Goal: Information Seeking & Learning: Learn about a topic

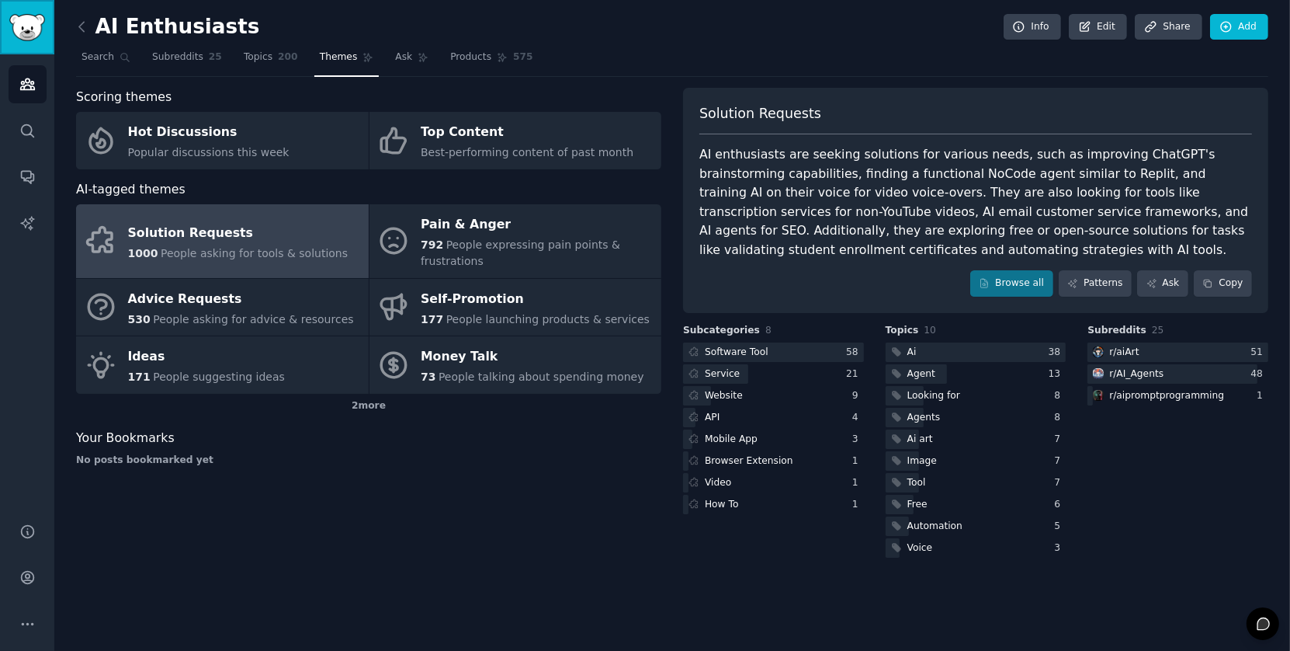
click at [26, 32] on img "Sidebar" at bounding box center [27, 27] width 36 height 27
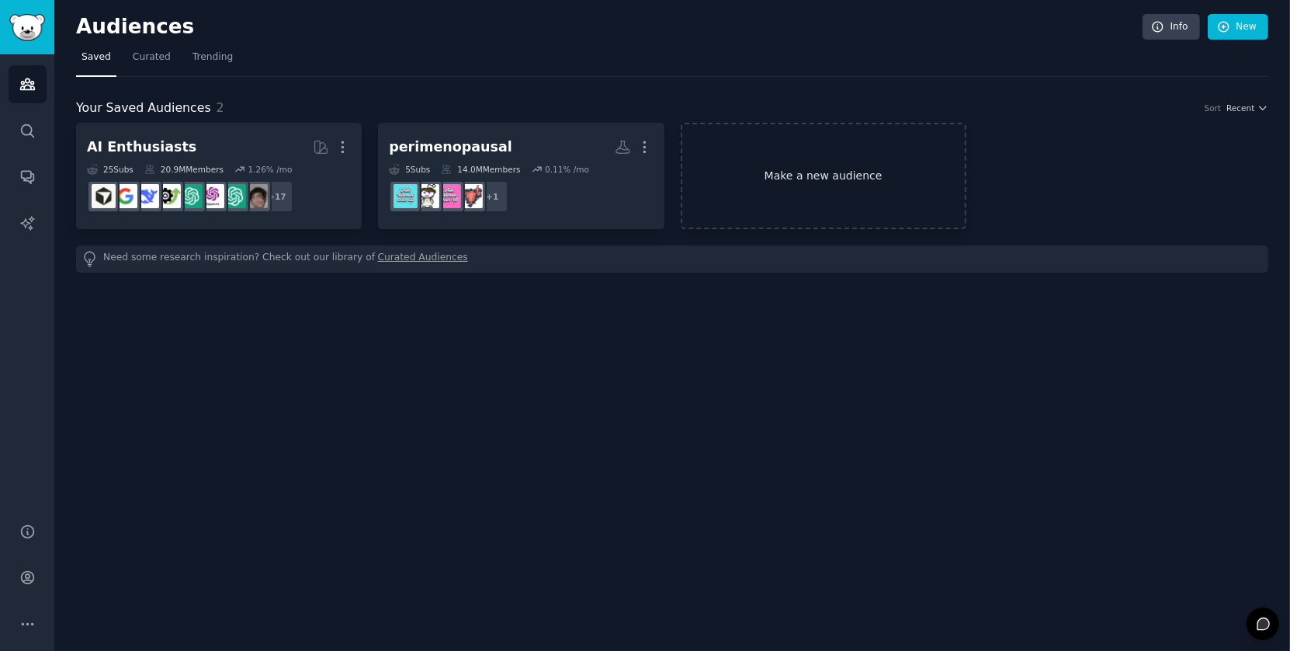
click at [871, 168] on link "Make a new audience" at bounding box center [824, 176] width 286 height 106
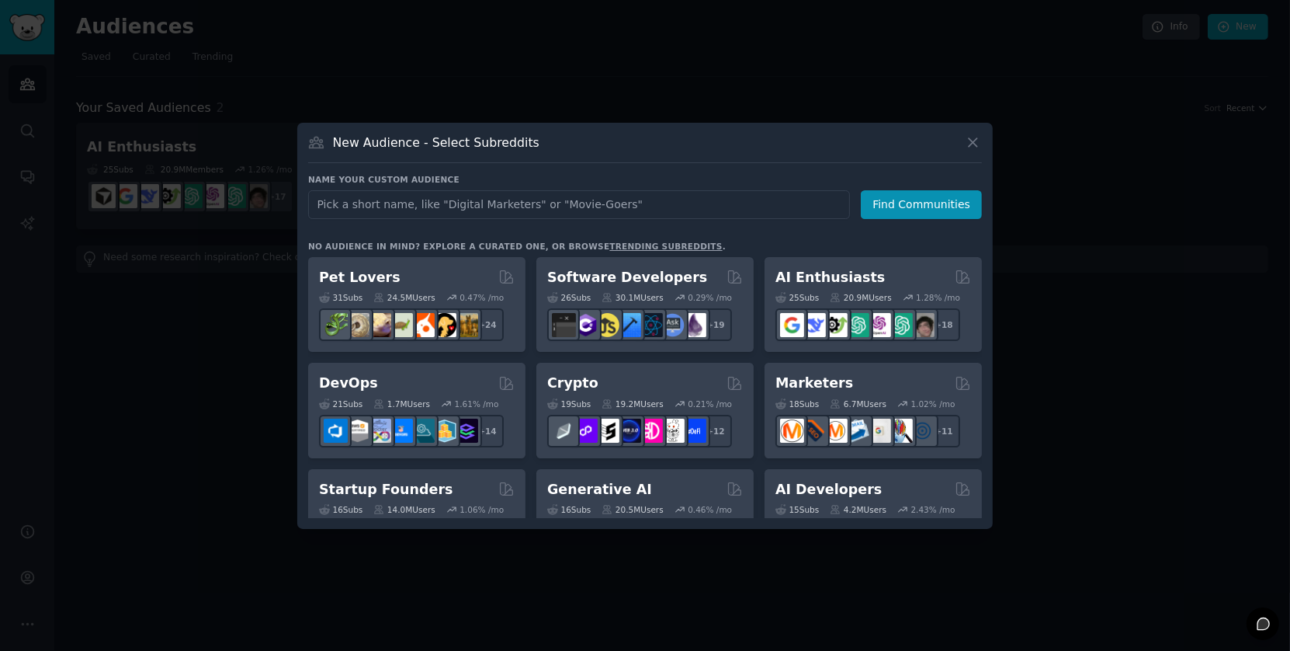
click at [163, 432] on div at bounding box center [645, 325] width 1290 height 651
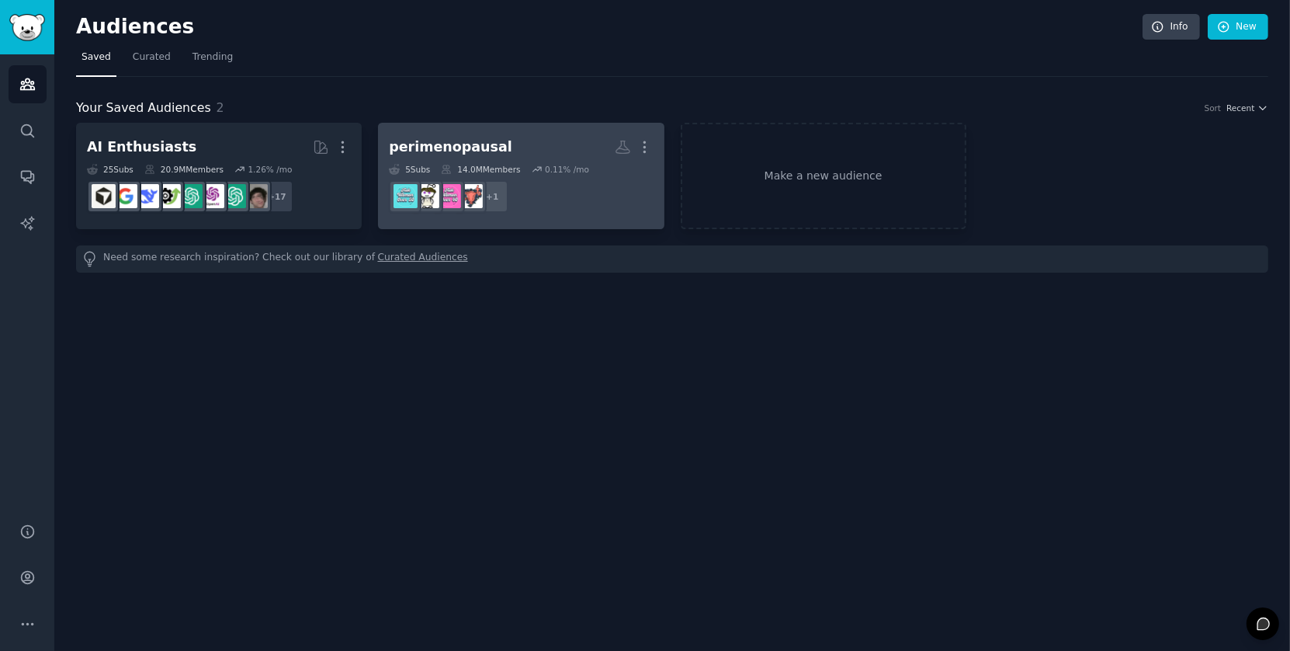
click at [474, 148] on div "perimenopausal" at bounding box center [450, 146] width 123 height 19
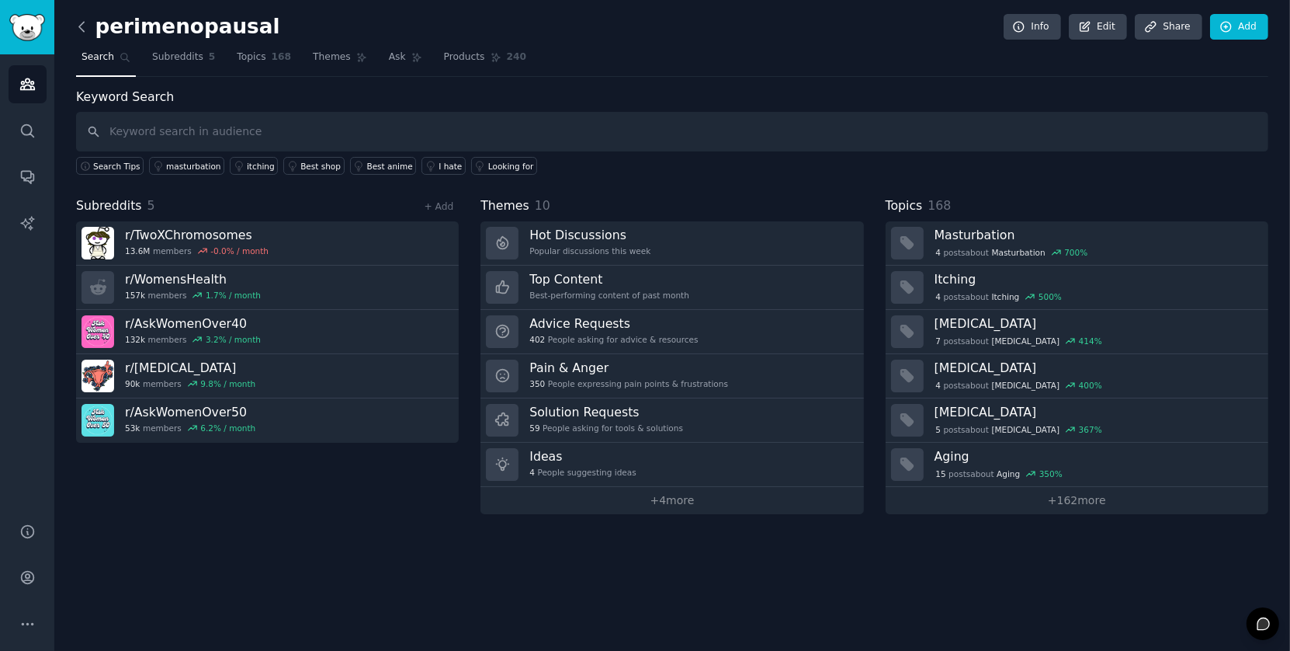
click at [81, 32] on icon at bounding box center [82, 27] width 16 height 16
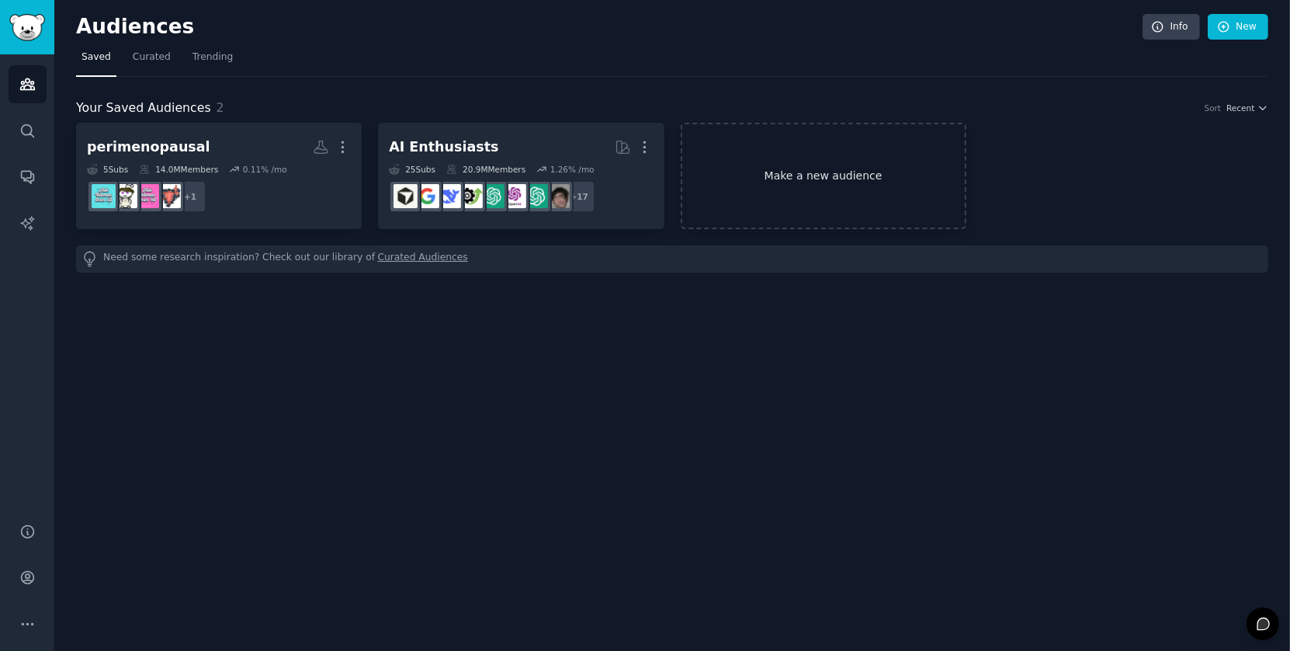
click at [794, 174] on link "Make a new audience" at bounding box center [824, 176] width 286 height 106
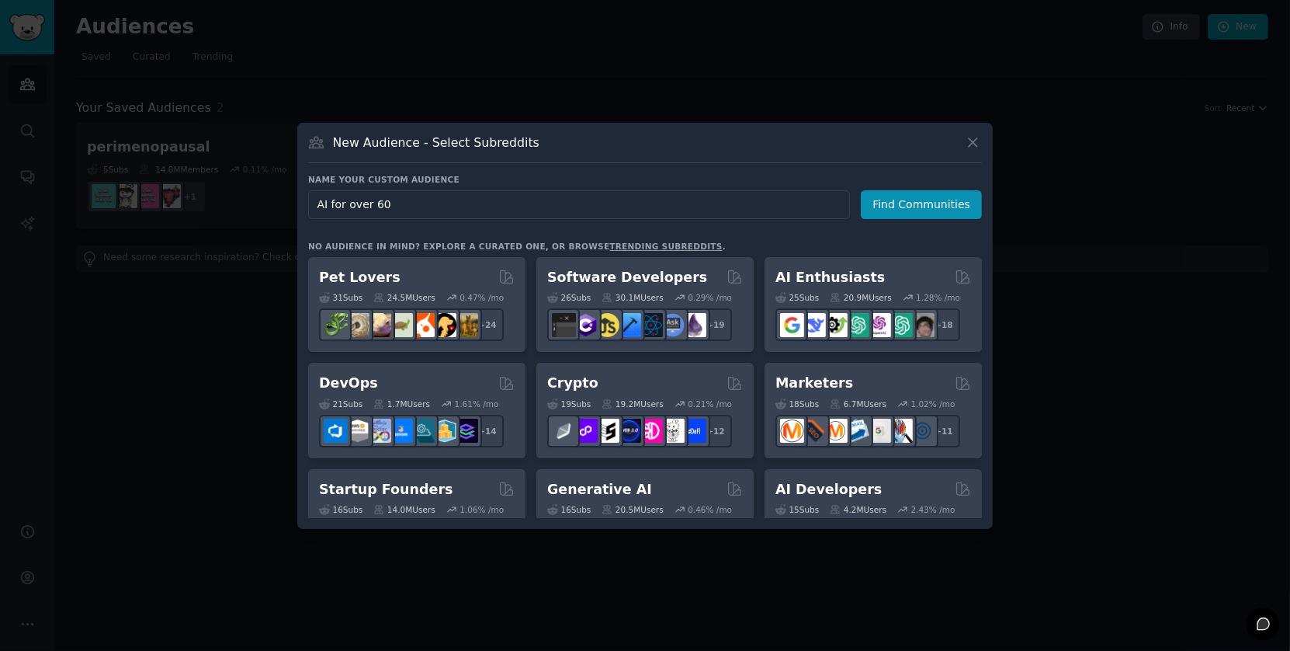
type input "AI for over 60s"
click button "Find Communities" at bounding box center [921, 204] width 121 height 29
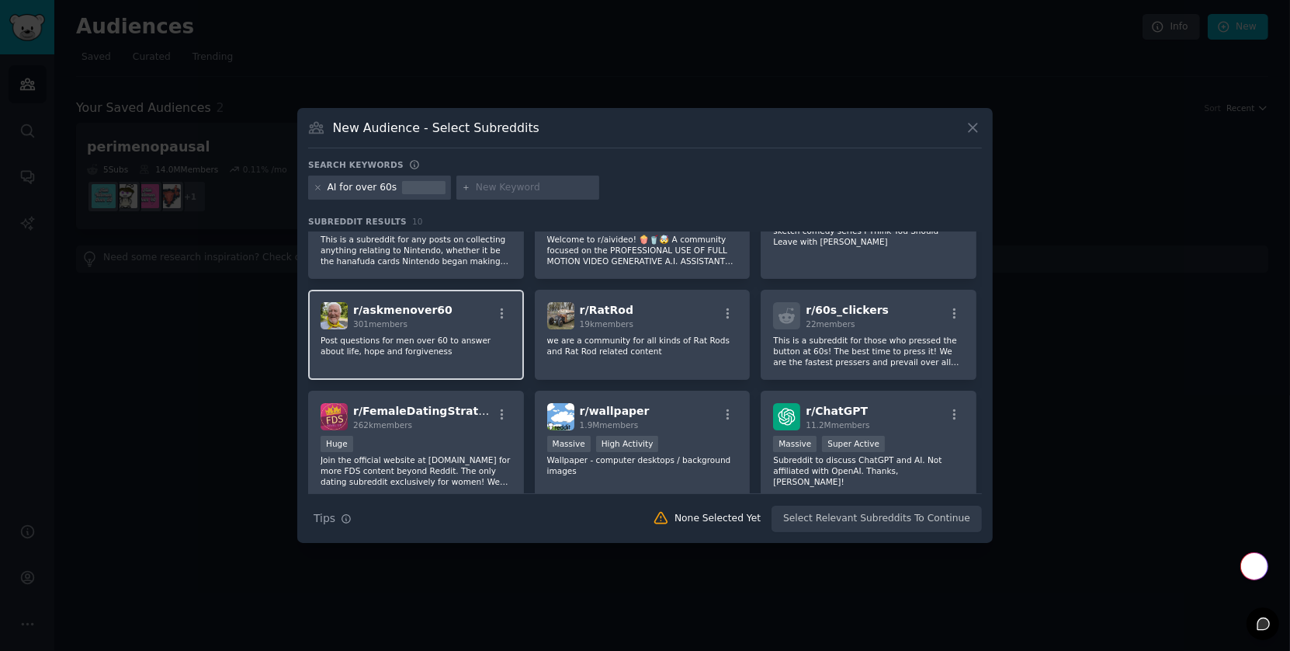
scroll to position [65, 0]
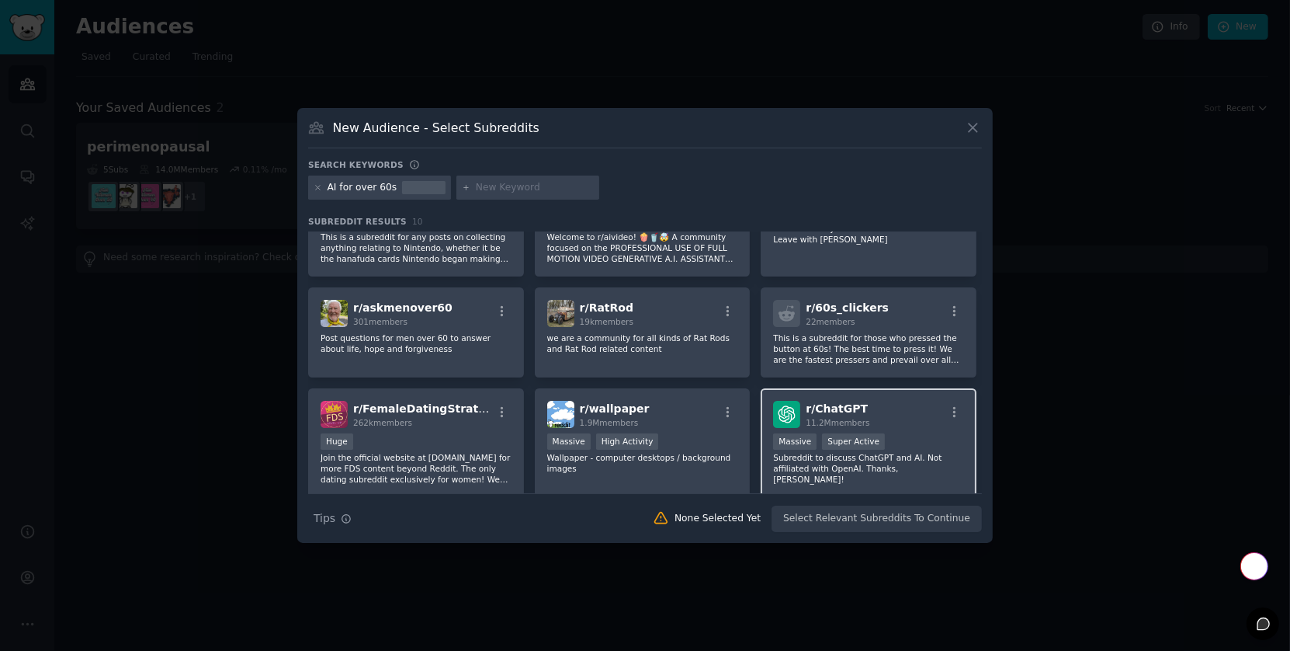
click at [905, 464] on p "Subreddit to discuss ChatGPT and AI. Not affiliated with OpenAI. Thanks, [PERSO…" at bounding box center [868, 468] width 191 height 33
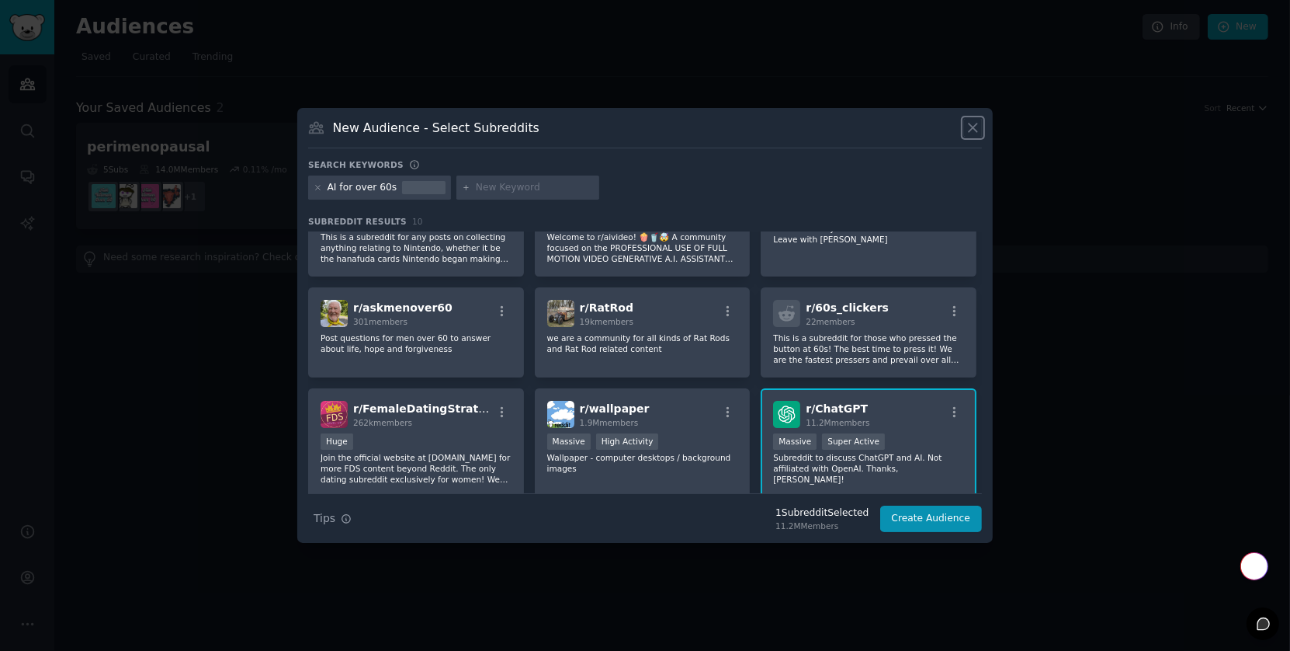
click at [974, 124] on icon at bounding box center [973, 128] width 16 height 16
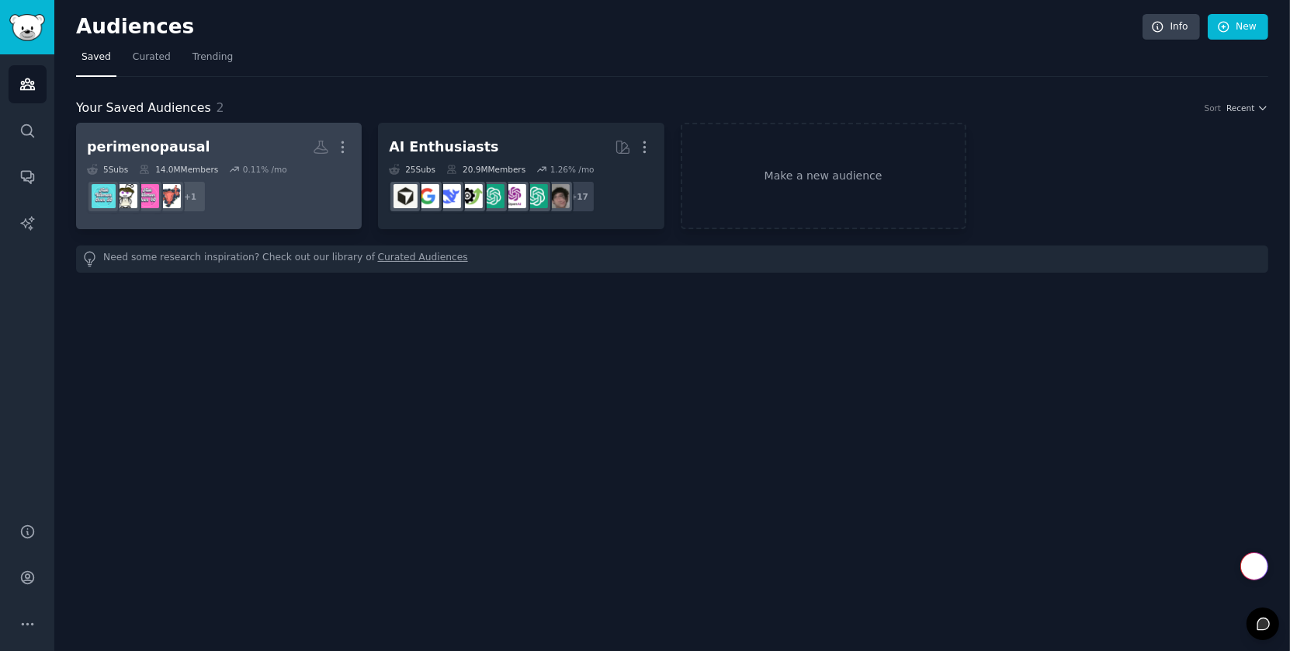
click at [234, 139] on h2 "perimenopausal Custom Audience More" at bounding box center [219, 147] width 264 height 27
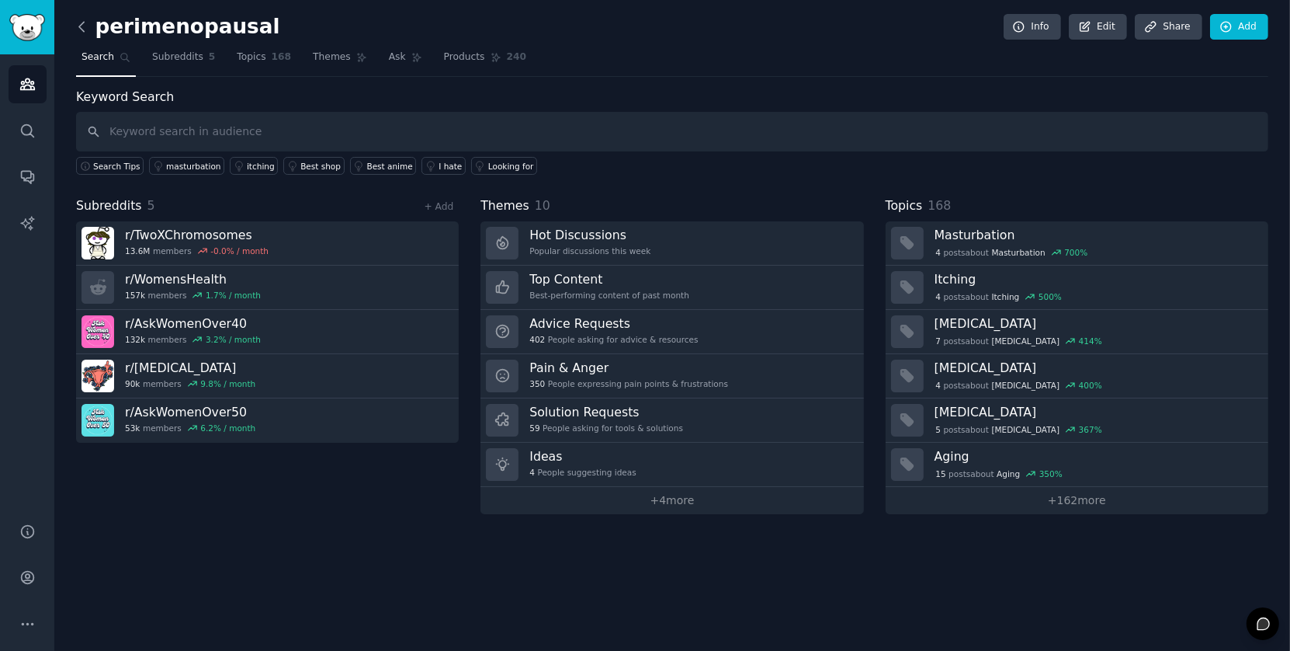
click at [82, 26] on icon at bounding box center [82, 27] width 16 height 16
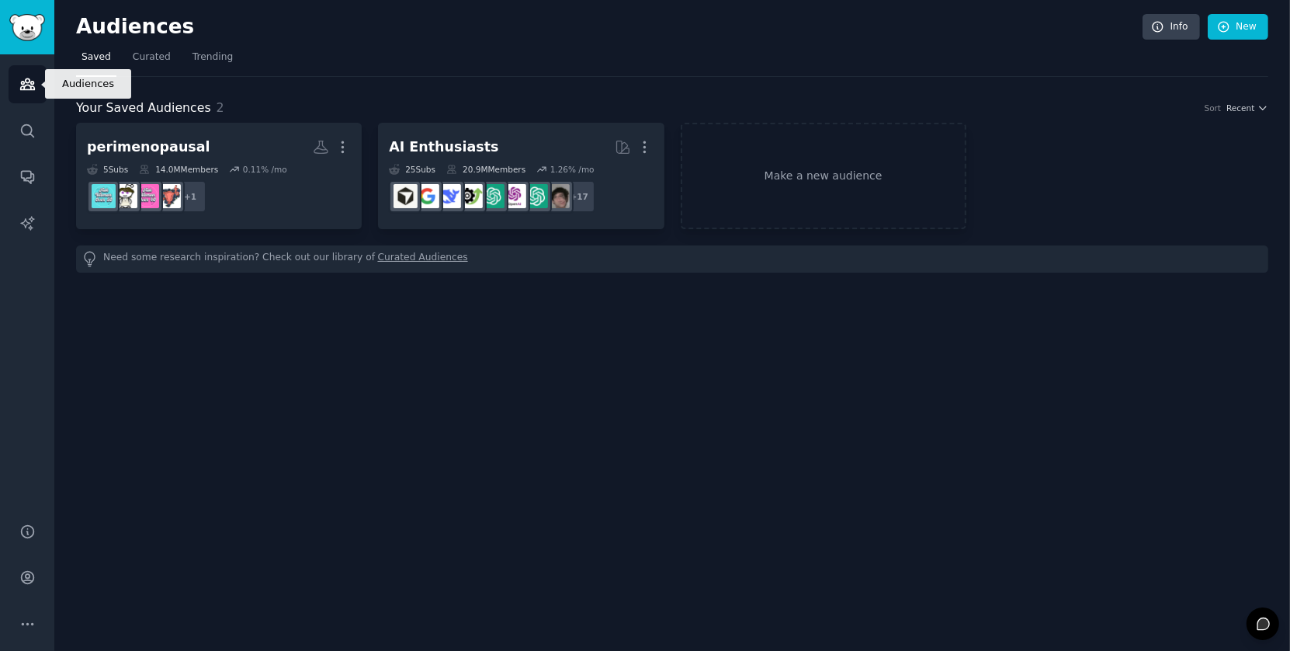
click at [23, 85] on icon "Sidebar" at bounding box center [27, 84] width 14 height 11
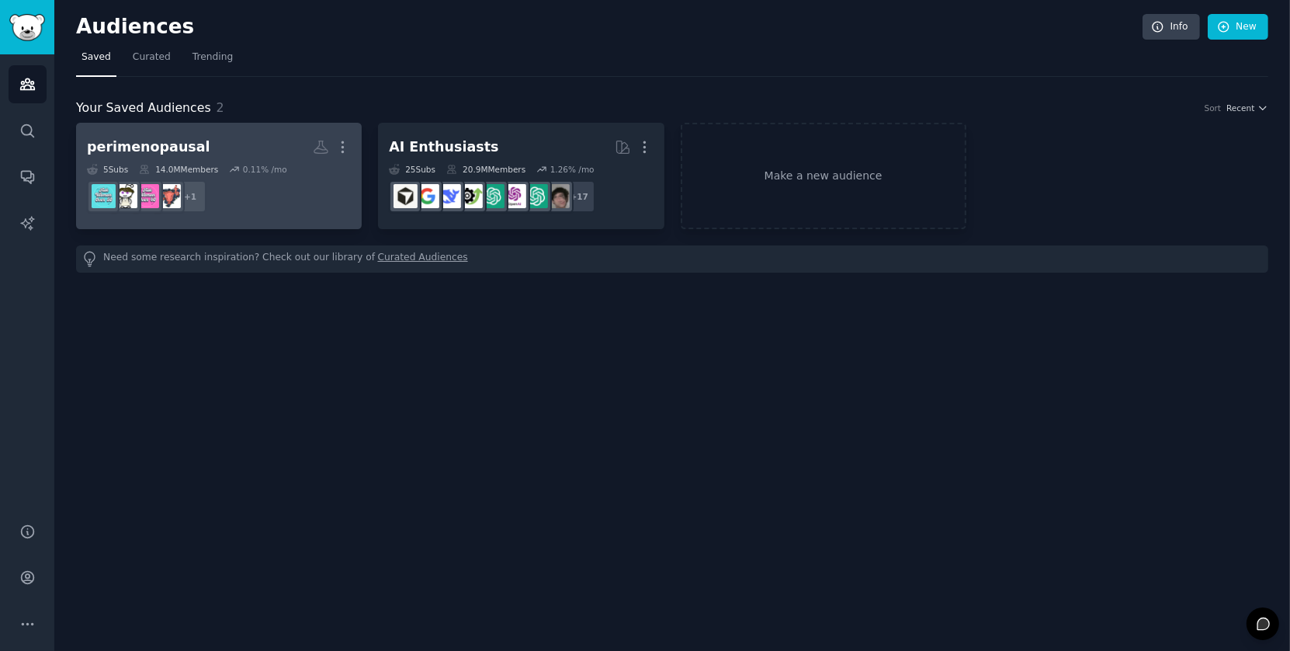
click at [293, 196] on dd "+ 1" at bounding box center [219, 196] width 264 height 43
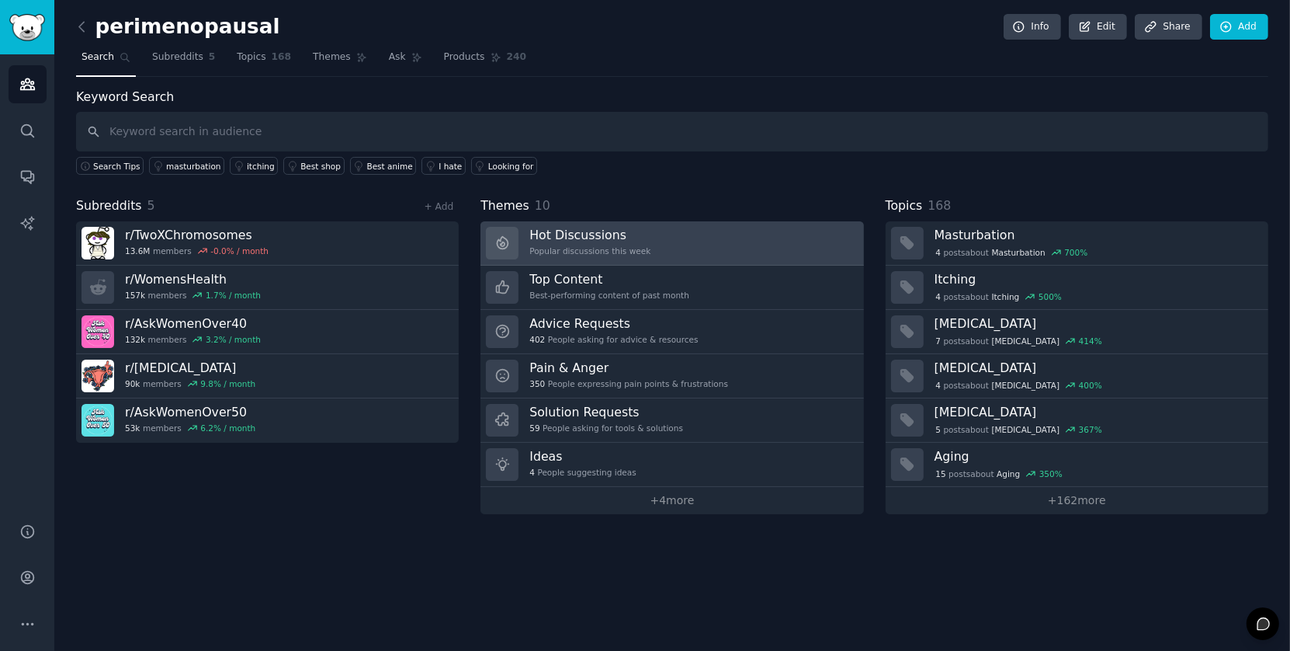
click at [593, 231] on h3 "Hot Discussions" at bounding box center [590, 235] width 121 height 16
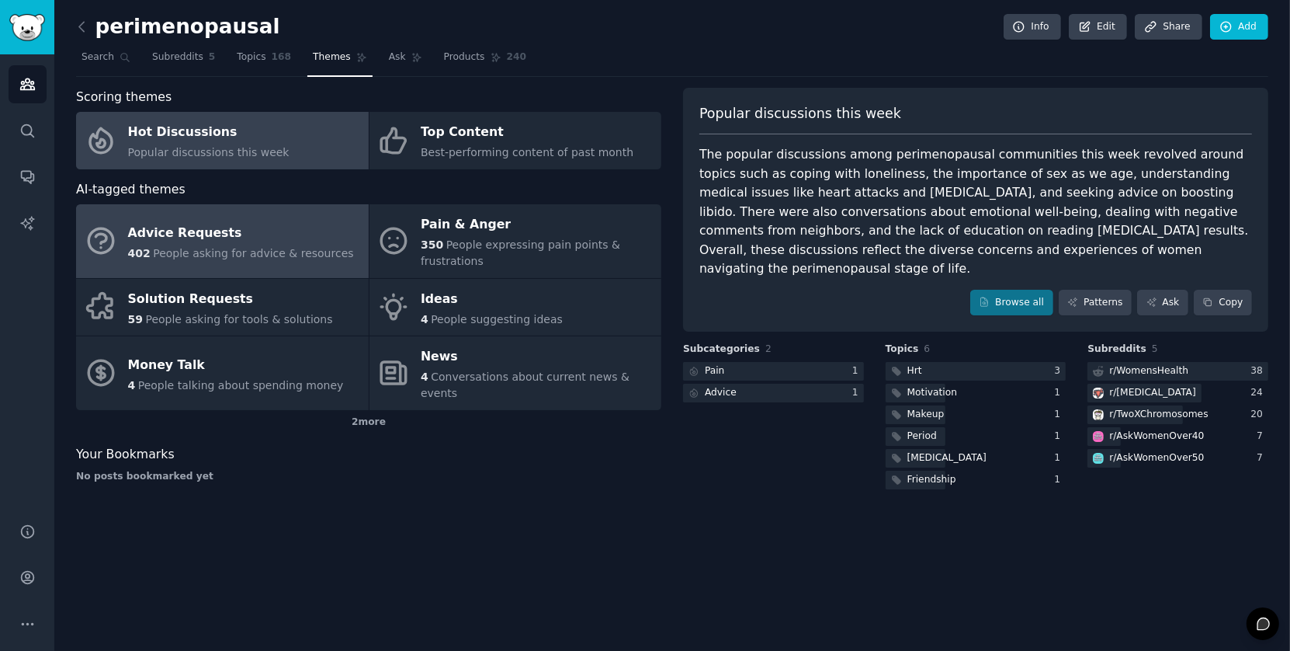
click at [205, 229] on div "Advice Requests" at bounding box center [241, 233] width 226 height 25
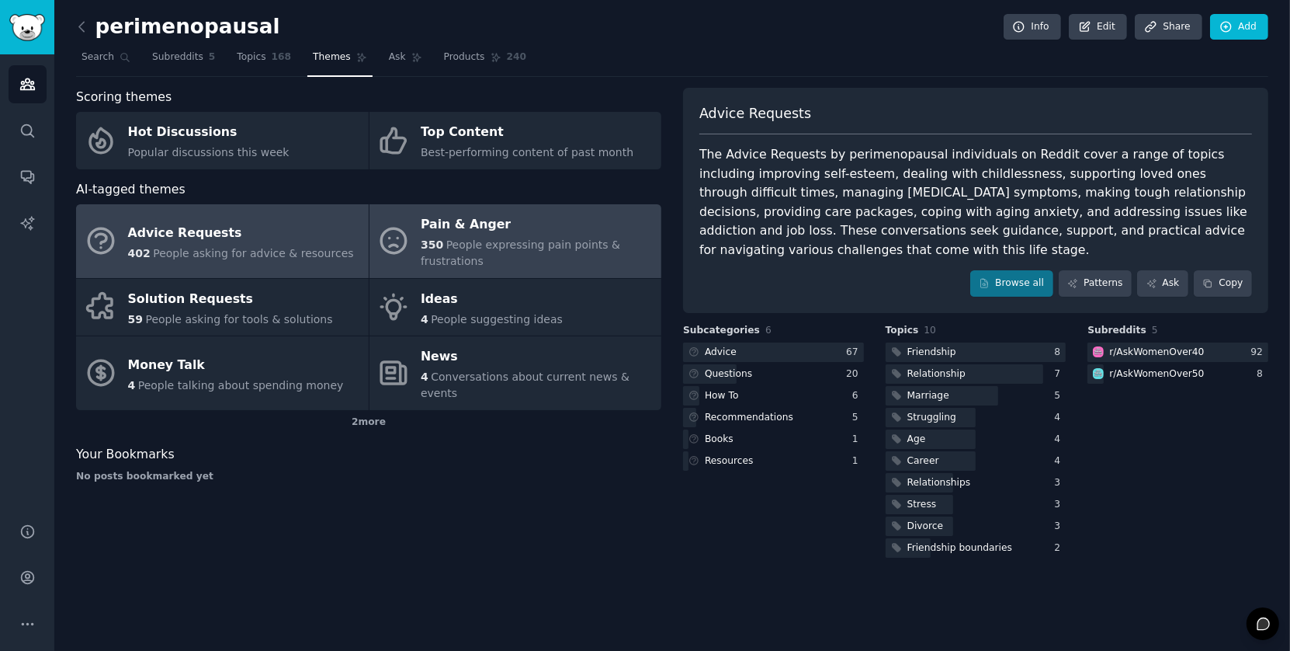
click at [503, 255] on div "350 People expressing pain points & frustrations" at bounding box center [537, 253] width 233 height 33
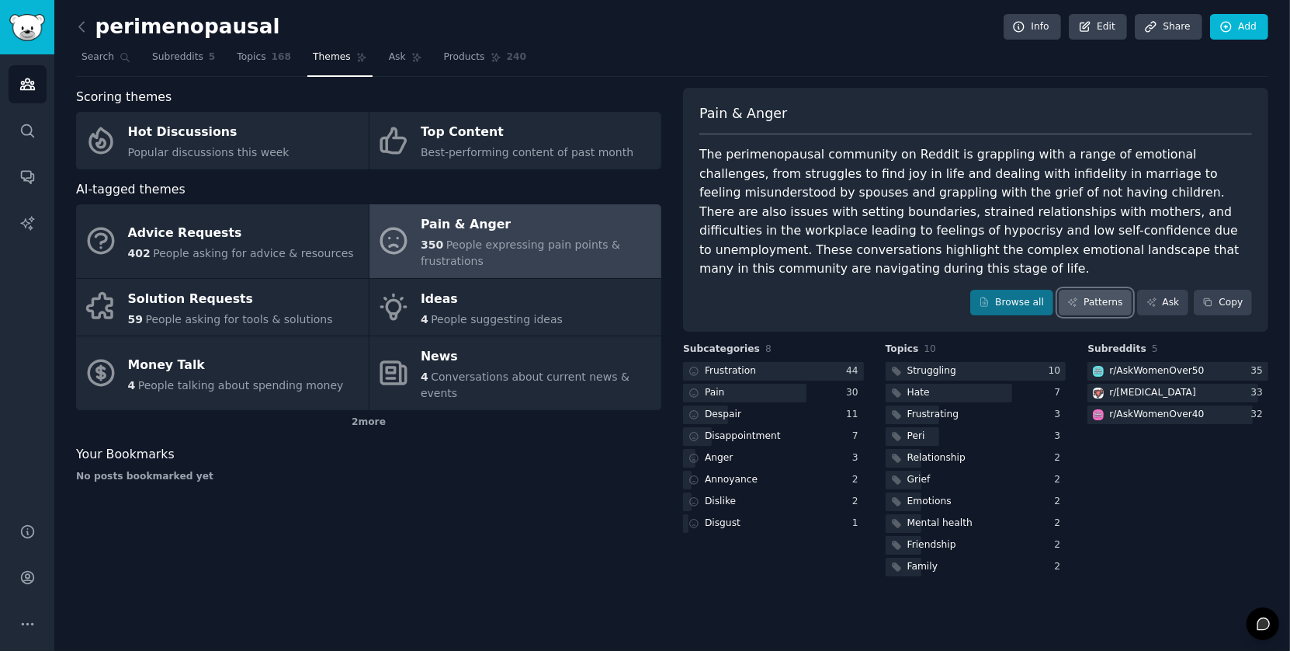
click at [1099, 290] on link "Patterns" at bounding box center [1095, 303] width 73 height 26
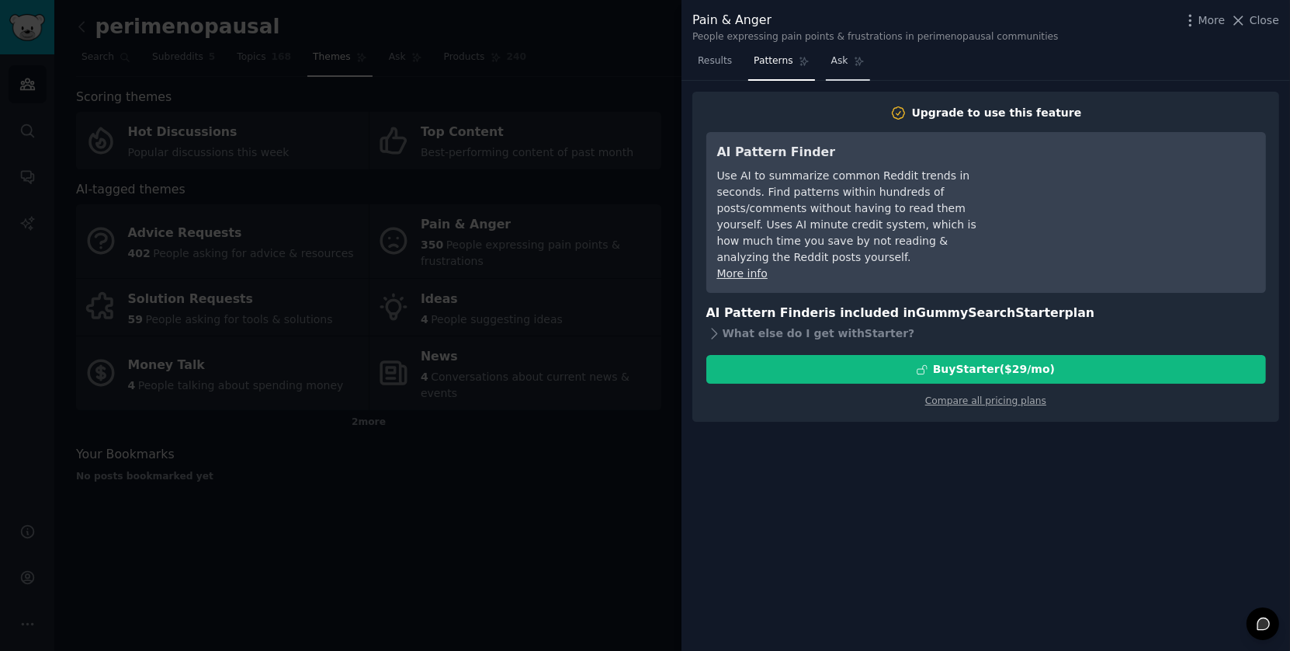
click at [832, 68] on link "Ask" at bounding box center [848, 65] width 44 height 32
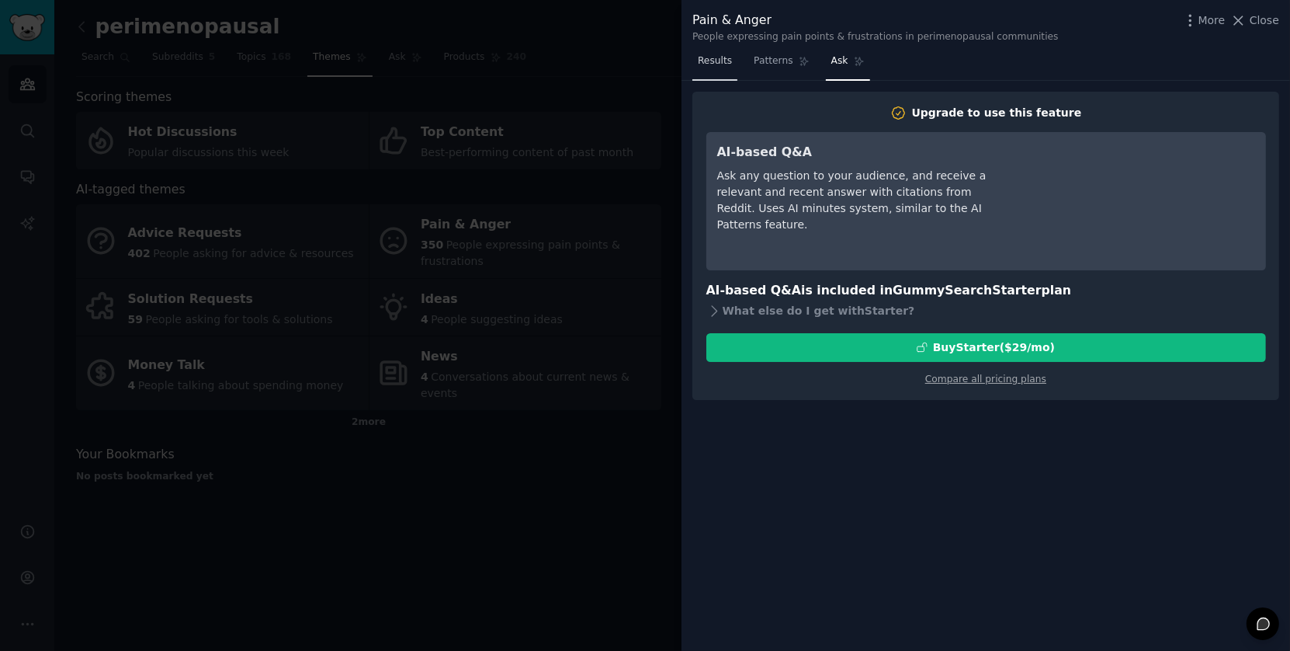
click at [722, 62] on span "Results" at bounding box center [715, 61] width 34 height 14
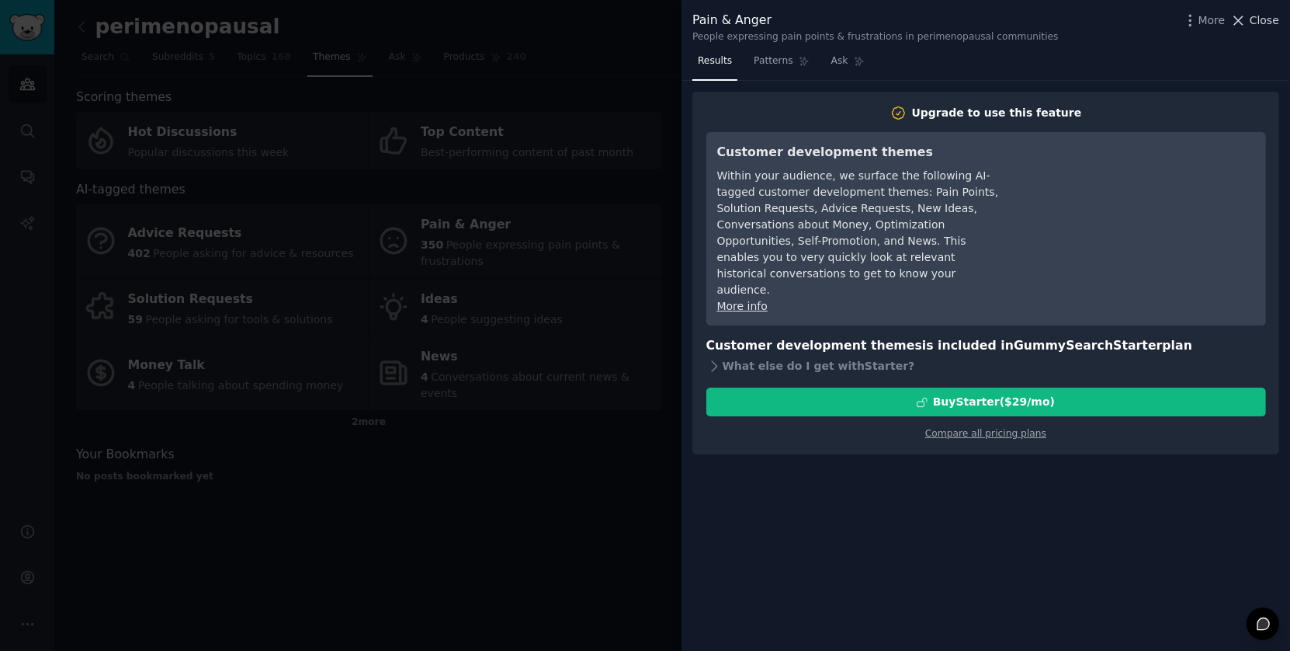
click at [1238, 19] on icon at bounding box center [1239, 20] width 9 height 9
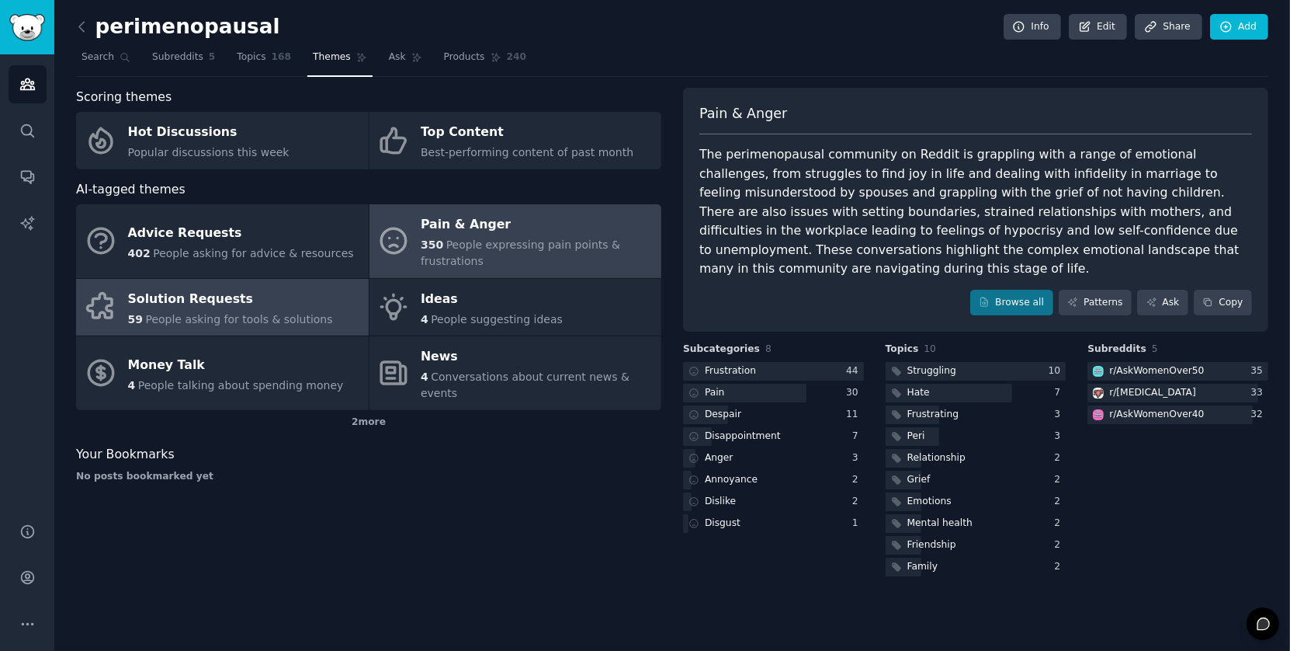
click at [212, 316] on span "People asking for tools & solutions" at bounding box center [238, 319] width 187 height 12
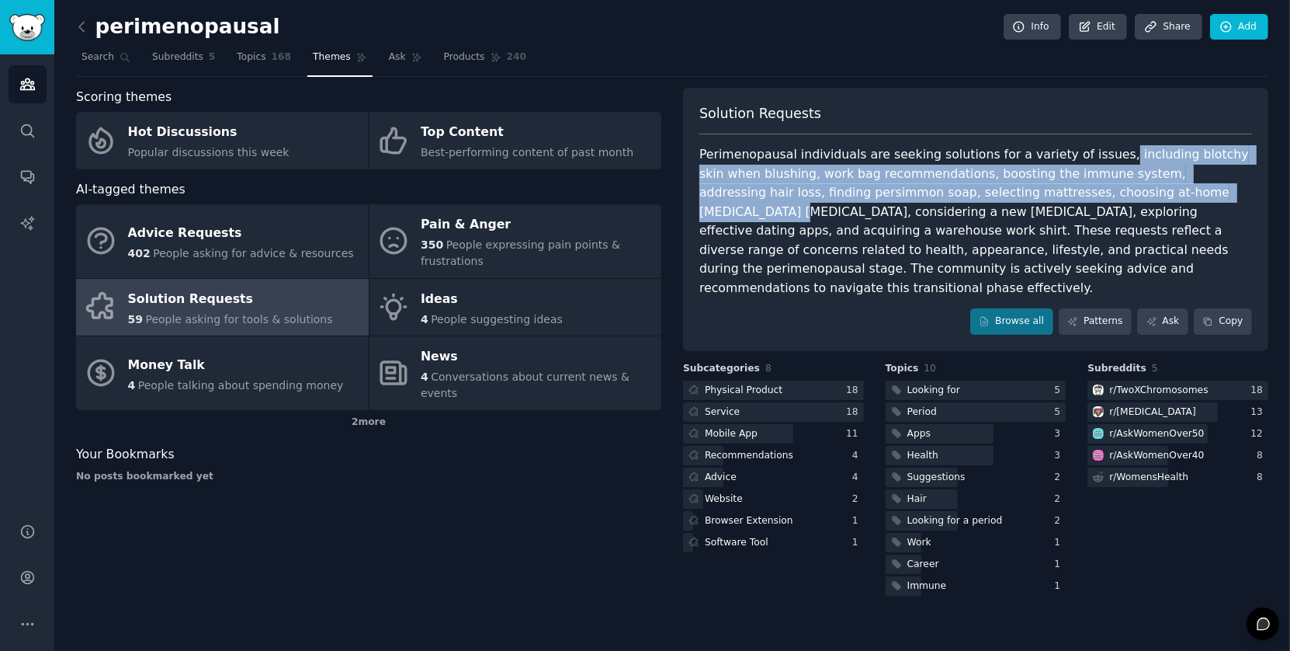
drag, startPoint x: 1096, startPoint y: 151, endPoint x: 1114, endPoint y: 199, distance: 51.6
click at [1114, 199] on div "Perimenopausal individuals are seeking solutions for a variety of issues, inclu…" at bounding box center [976, 221] width 553 height 152
click at [969, 191] on div "Perimenopausal individuals are seeking solutions for a variety of issues, inclu…" at bounding box center [976, 221] width 553 height 152
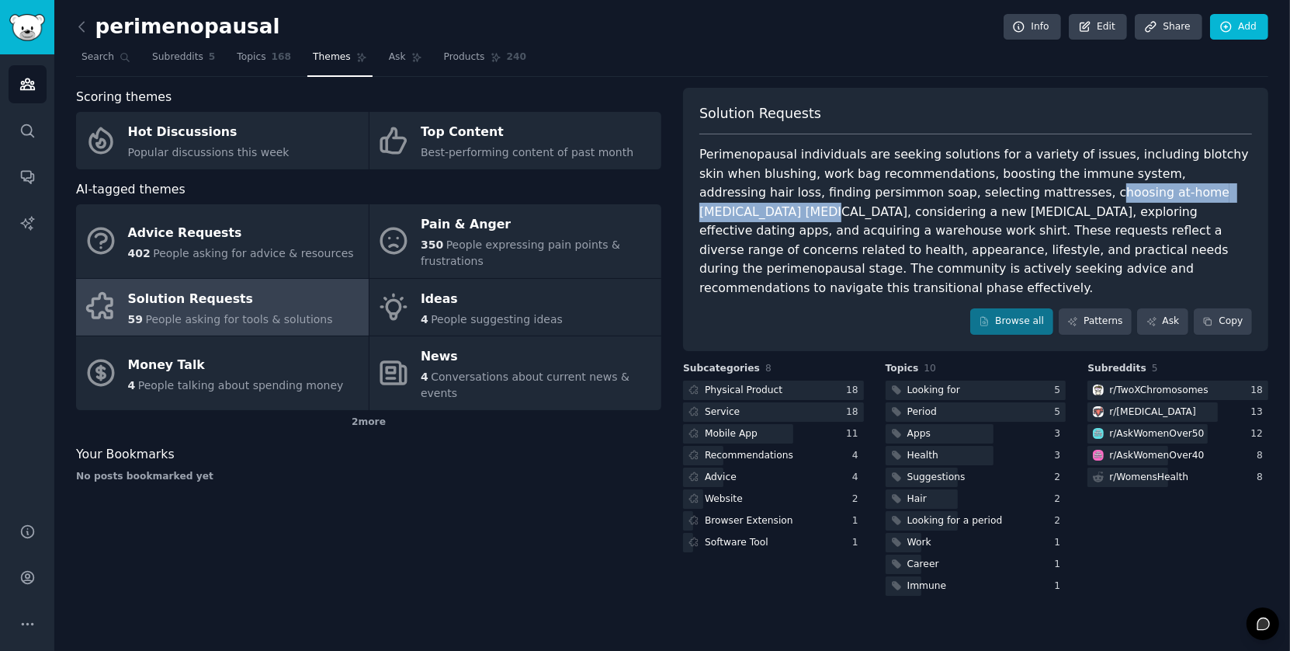
drag, startPoint x: 923, startPoint y: 188, endPoint x: 1130, endPoint y: 188, distance: 207.3
click at [1131, 188] on div "Perimenopausal individuals are seeking solutions for a variety of issues, inclu…" at bounding box center [976, 221] width 553 height 152
click at [852, 229] on div "Perimenopausal individuals are seeking solutions for a variety of issues, inclu…" at bounding box center [976, 221] width 553 height 152
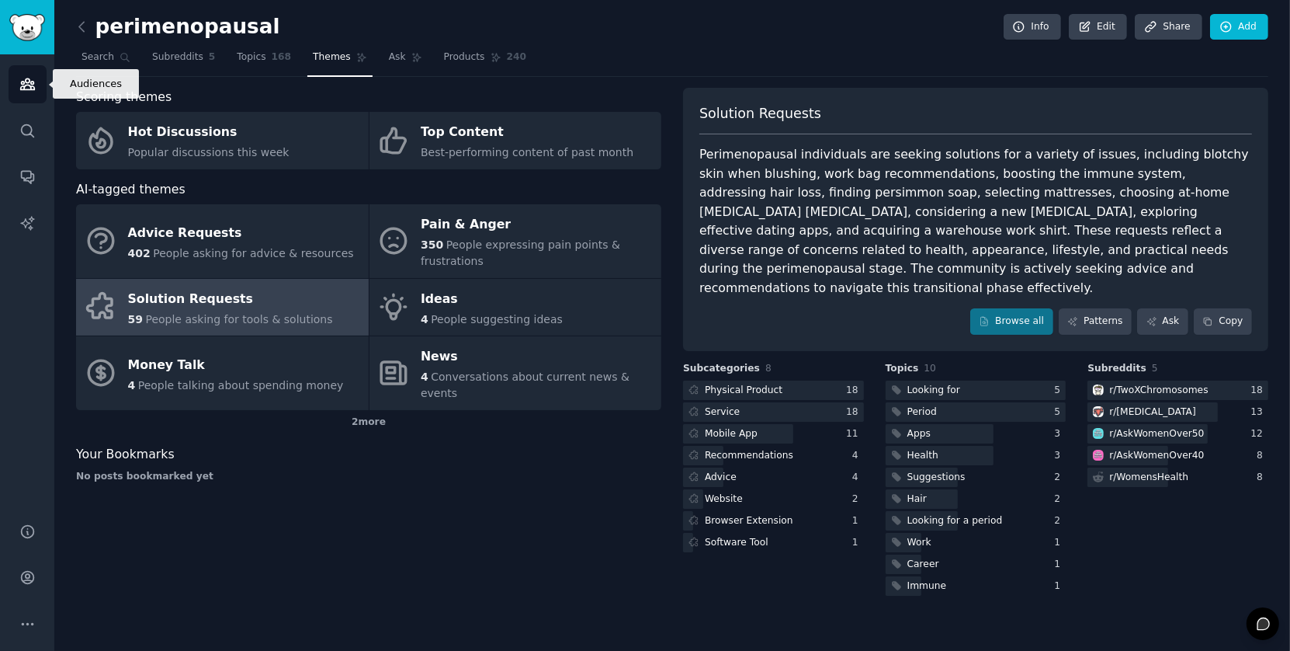
click at [26, 85] on icon "Sidebar" at bounding box center [27, 84] width 14 height 11
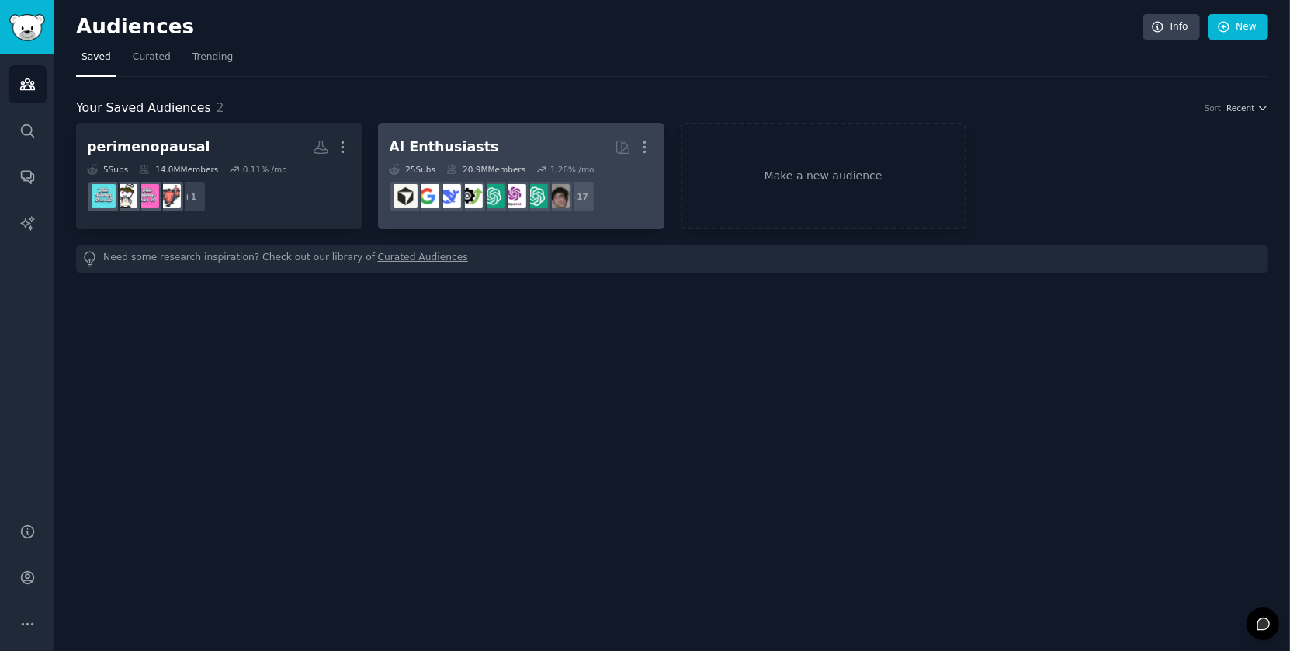
click at [429, 151] on div "AI Enthusiasts" at bounding box center [443, 146] width 109 height 19
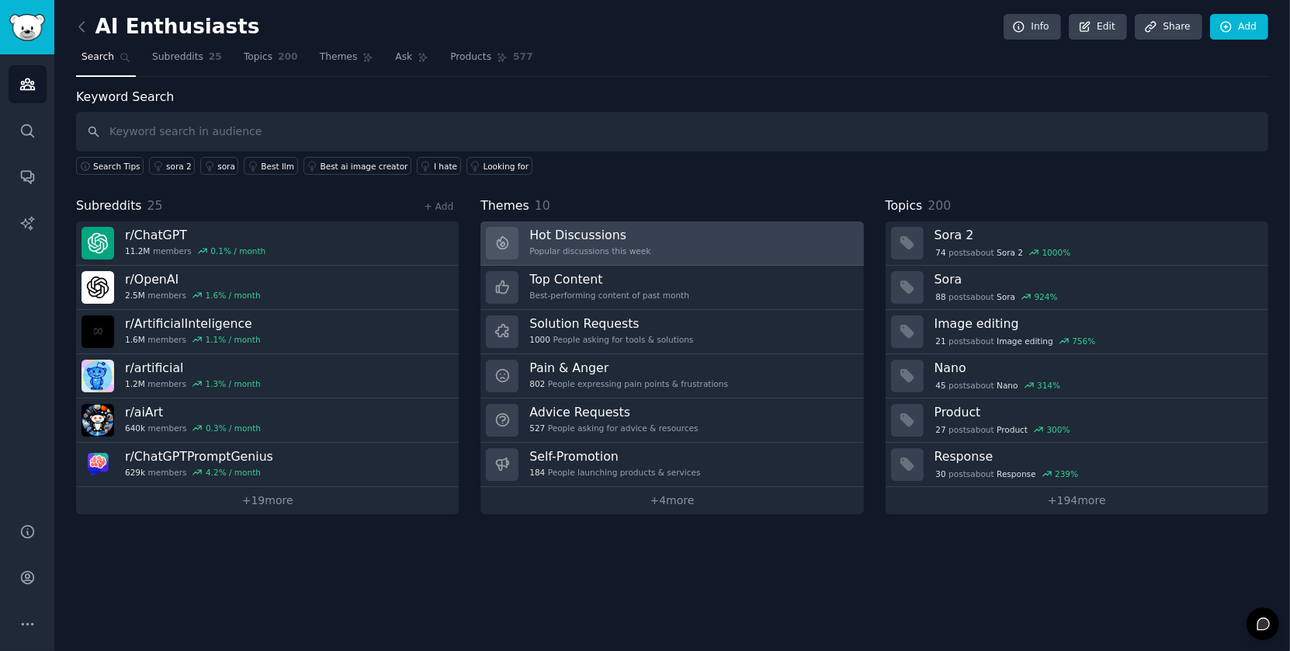
click at [613, 239] on h3 "Hot Discussions" at bounding box center [590, 235] width 121 height 16
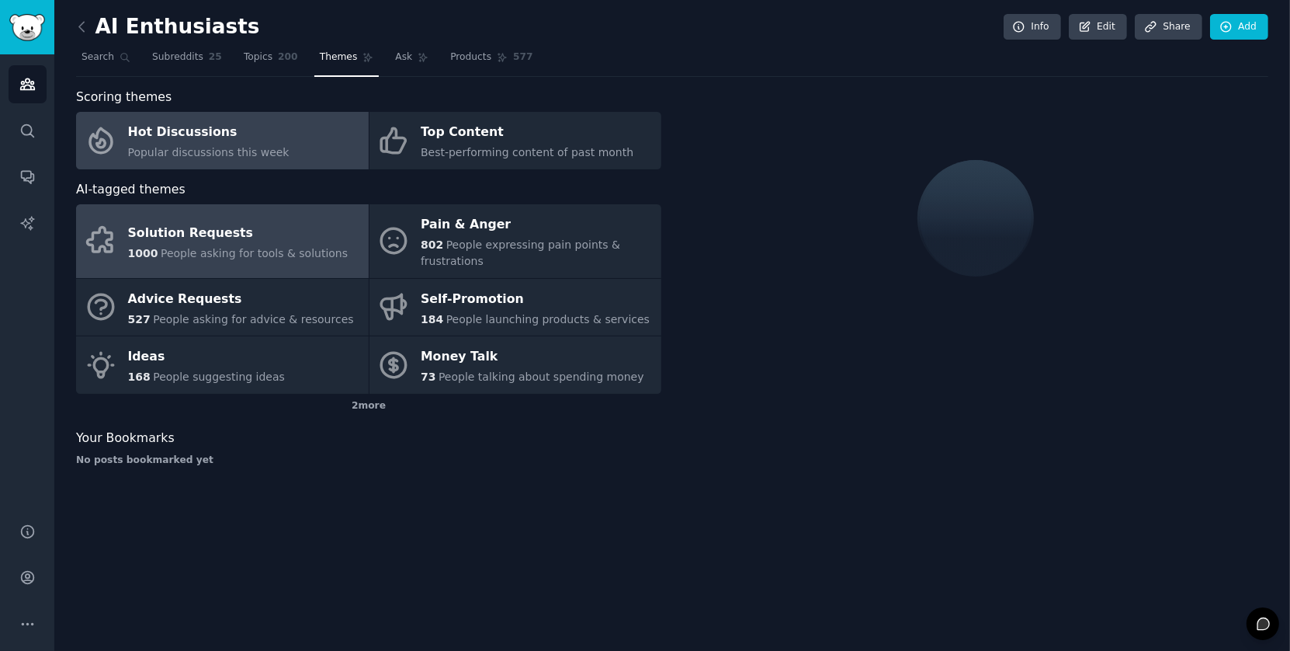
click at [218, 228] on div "Solution Requests" at bounding box center [238, 233] width 221 height 25
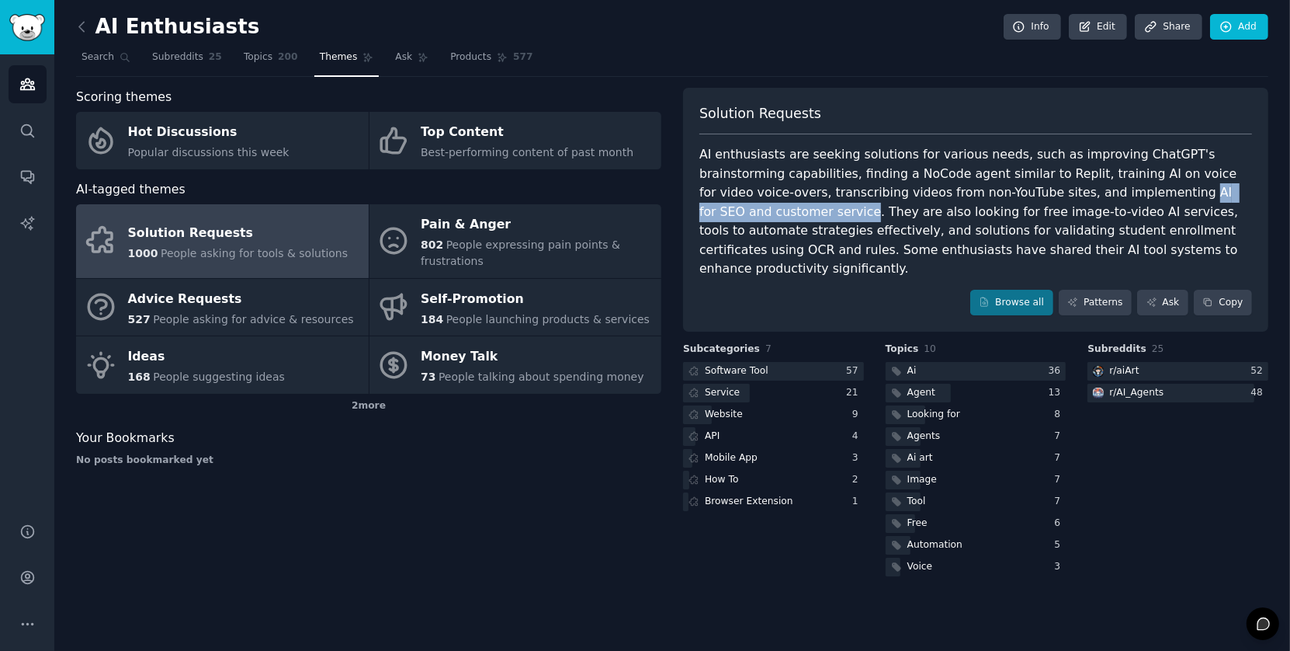
drag, startPoint x: 1047, startPoint y: 191, endPoint x: 1225, endPoint y: 195, distance: 178.6
click at [1225, 195] on div "AI enthusiasts are seeking solutions for various needs, such as improving ChatG…" at bounding box center [976, 212] width 553 height 134
drag, startPoint x: 990, startPoint y: 173, endPoint x: 1157, endPoint y: 179, distance: 167.0
click at [1157, 179] on div "AI enthusiasts are seeking solutions for various needs, such as improving ChatG…" at bounding box center [976, 212] width 553 height 134
click at [1114, 290] on link "Patterns" at bounding box center [1095, 303] width 73 height 26
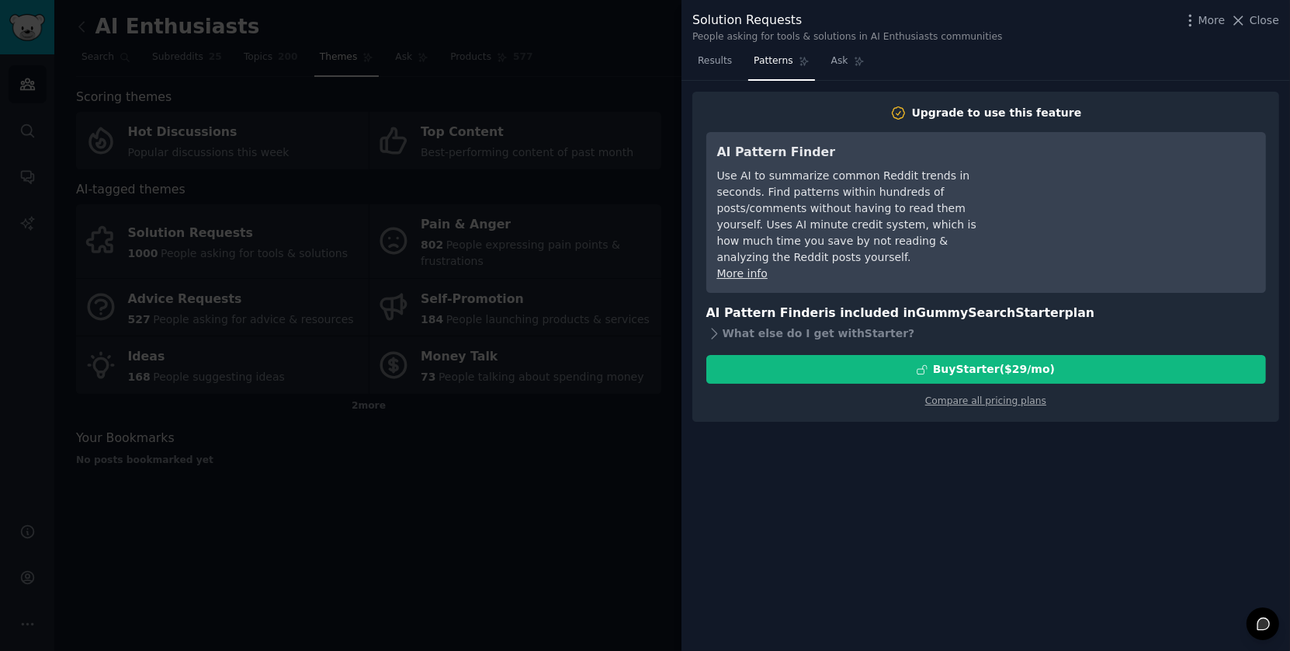
click at [200, 523] on div at bounding box center [645, 325] width 1290 height 651
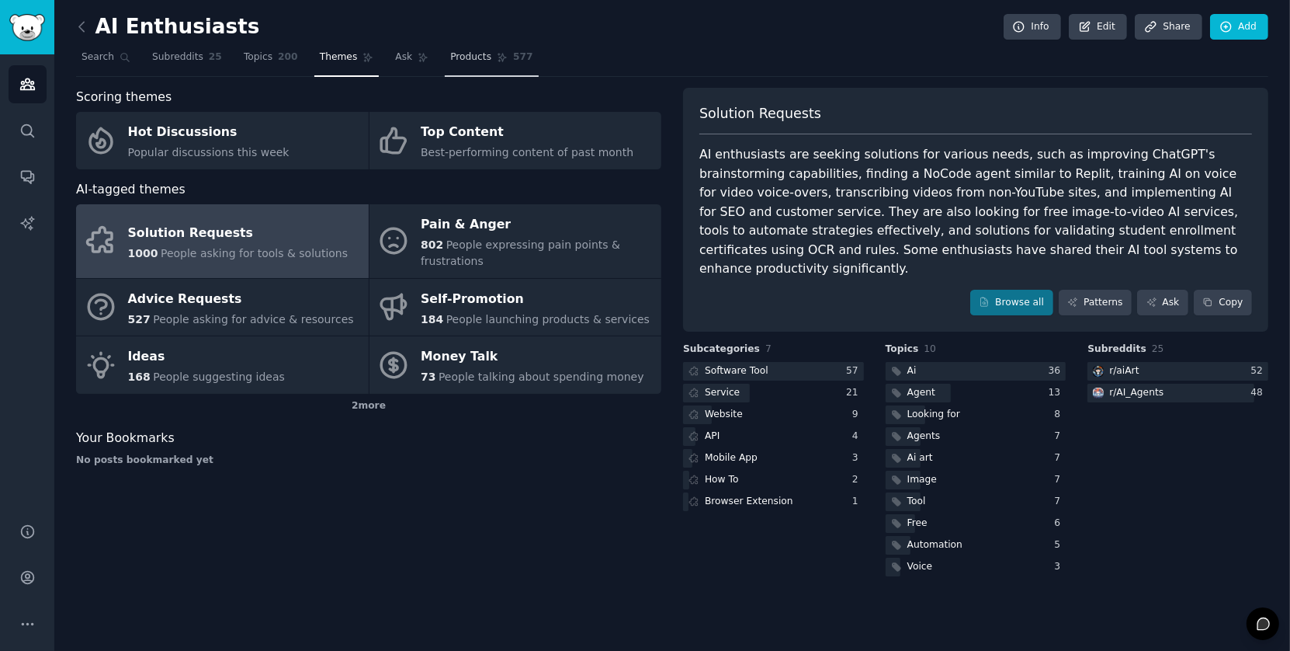
click at [467, 64] on link "Products 577" at bounding box center [491, 61] width 93 height 32
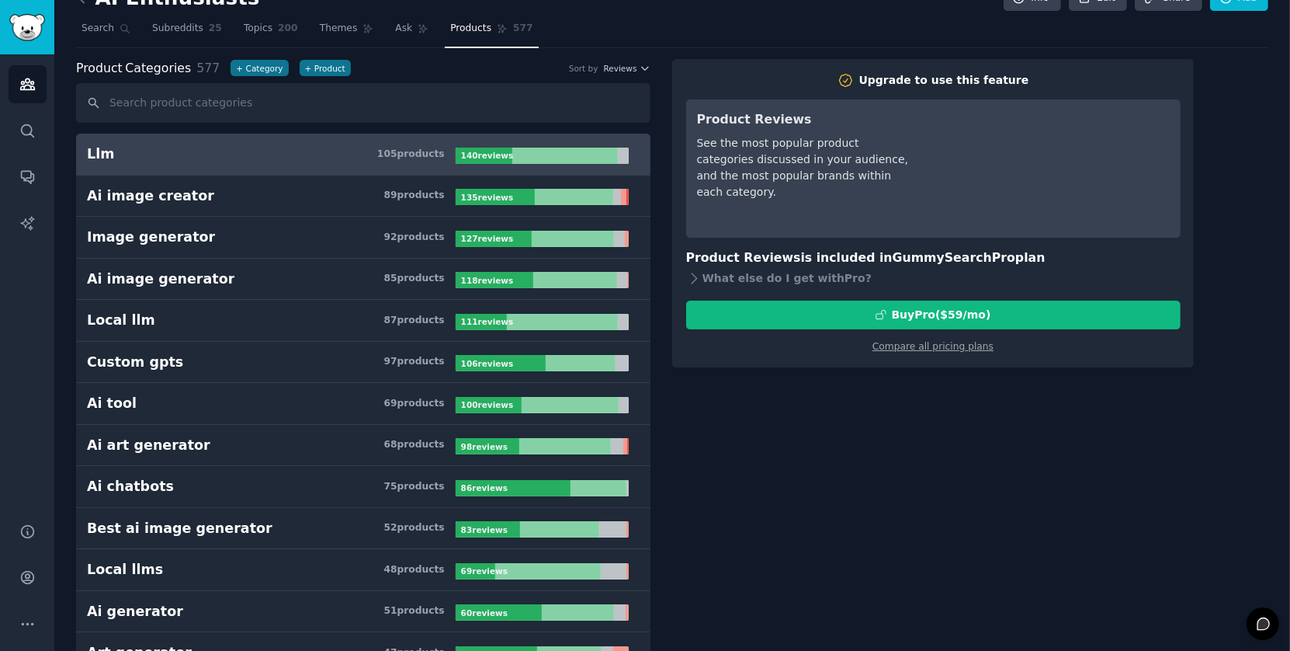
scroll to position [45, 0]
